Goal: Transaction & Acquisition: Purchase product/service

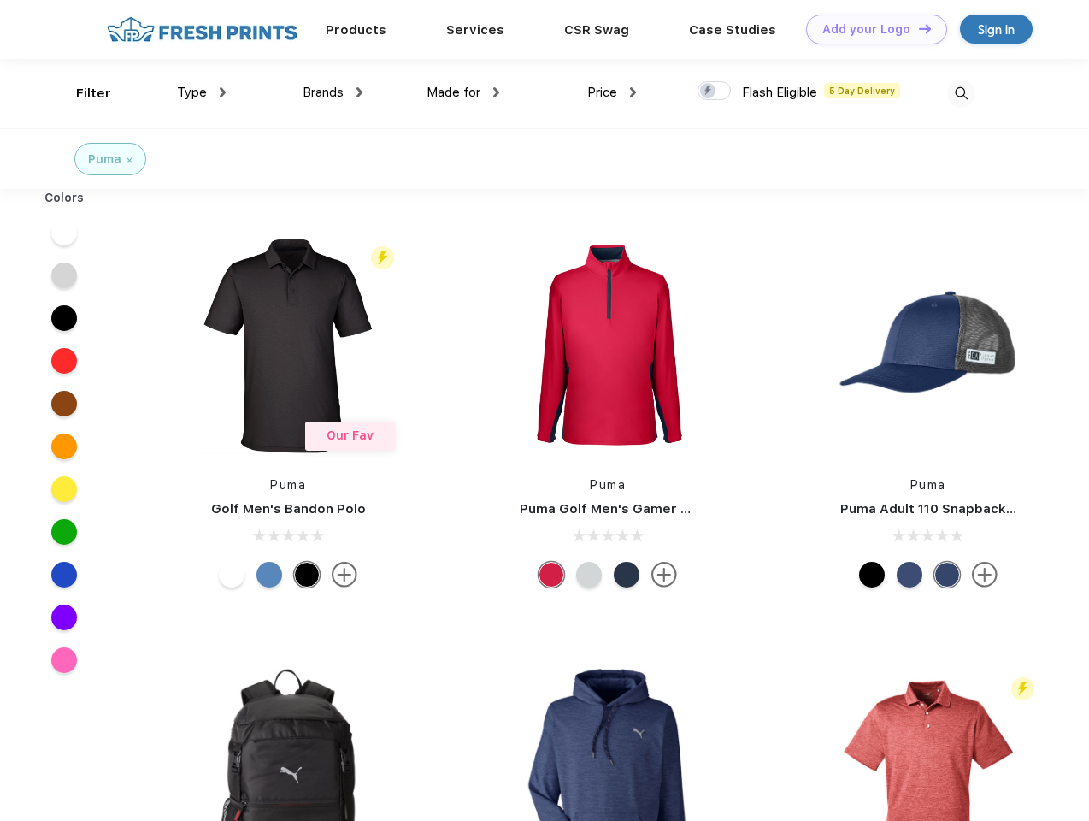
click at [870, 29] on link "Add your Logo Design Tool" at bounding box center [876, 30] width 141 height 30
click at [0, 0] on div "Design Tool" at bounding box center [0, 0] width 0 height 0
click at [917, 28] on link "Add your Logo Design Tool" at bounding box center [876, 30] width 141 height 30
click at [82, 93] on div "Filter" at bounding box center [93, 94] width 35 height 20
click at [202, 92] on span "Type" at bounding box center [192, 92] width 30 height 15
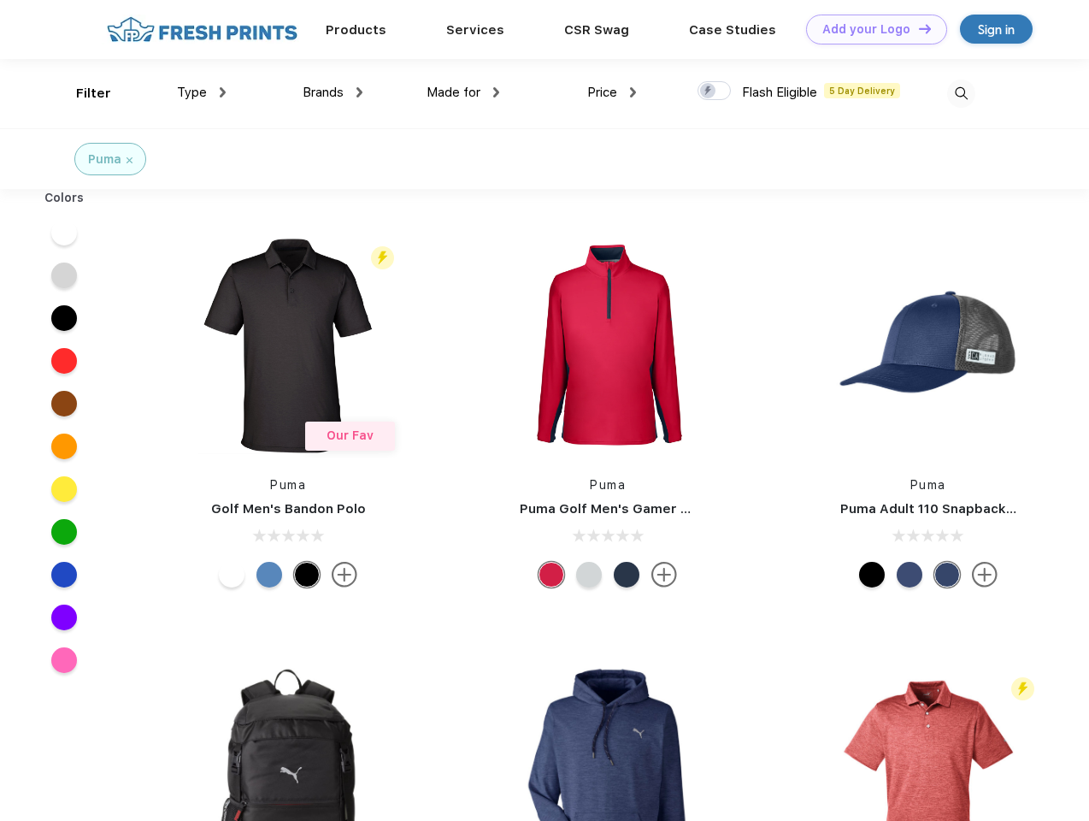
click at [332, 92] on span "Brands" at bounding box center [323, 92] width 41 height 15
click at [463, 92] on span "Made for" at bounding box center [453, 92] width 54 height 15
click at [612, 92] on span "Price" at bounding box center [602, 92] width 30 height 15
click at [715, 91] on div at bounding box center [713, 90] width 33 height 19
click at [709, 91] on input "checkbox" at bounding box center [702, 85] width 11 height 11
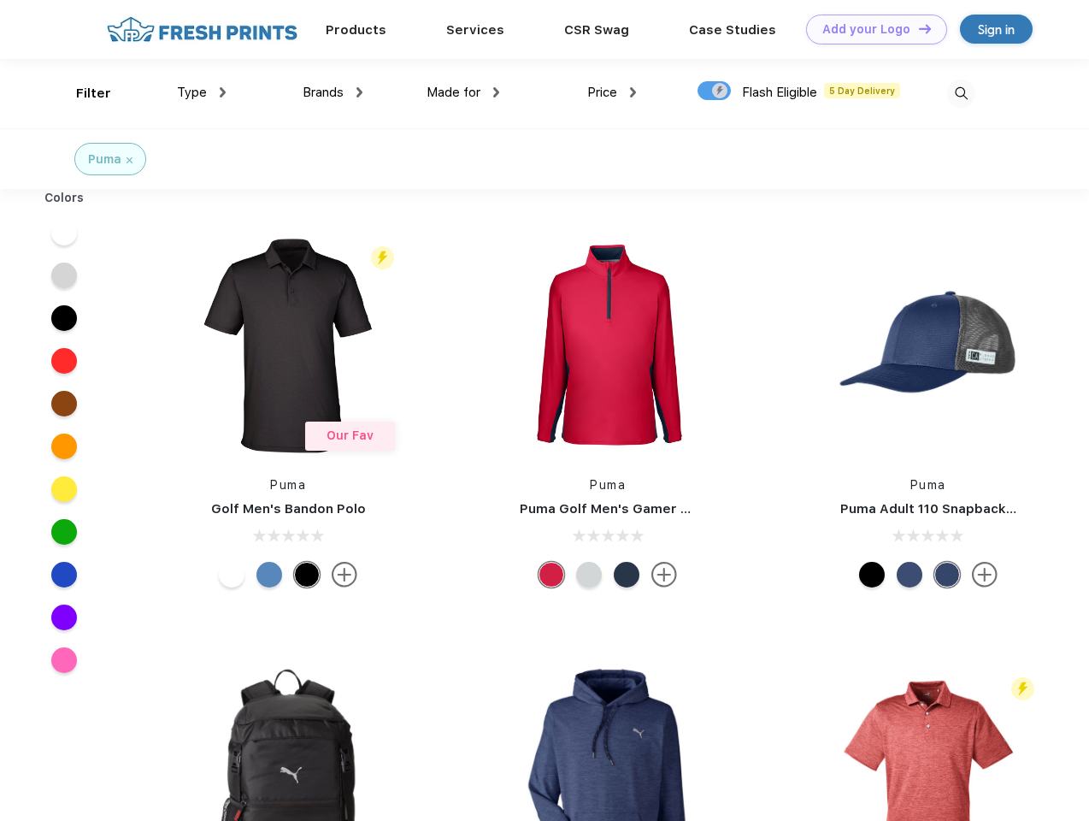
click at [961, 93] on img at bounding box center [961, 93] width 28 height 28
